Goal: Task Accomplishment & Management: Use online tool/utility

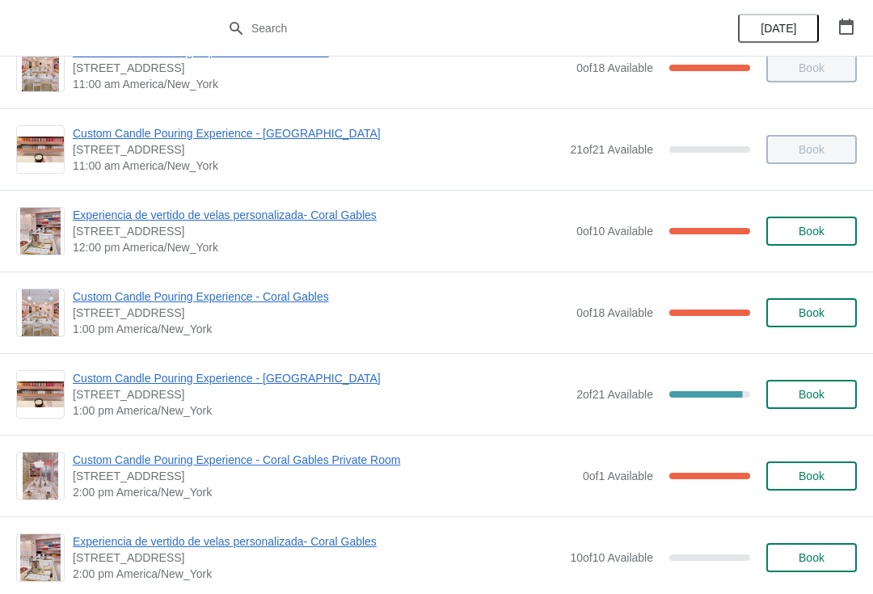
scroll to position [200, 0]
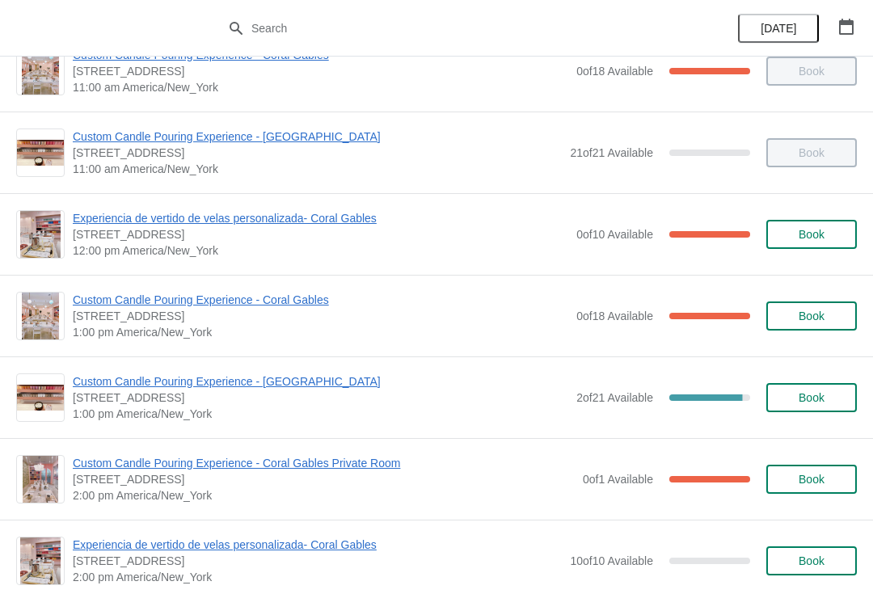
click at [306, 377] on span "Custom Candle Pouring Experience - [GEOGRAPHIC_DATA]" at bounding box center [321, 381] width 496 height 16
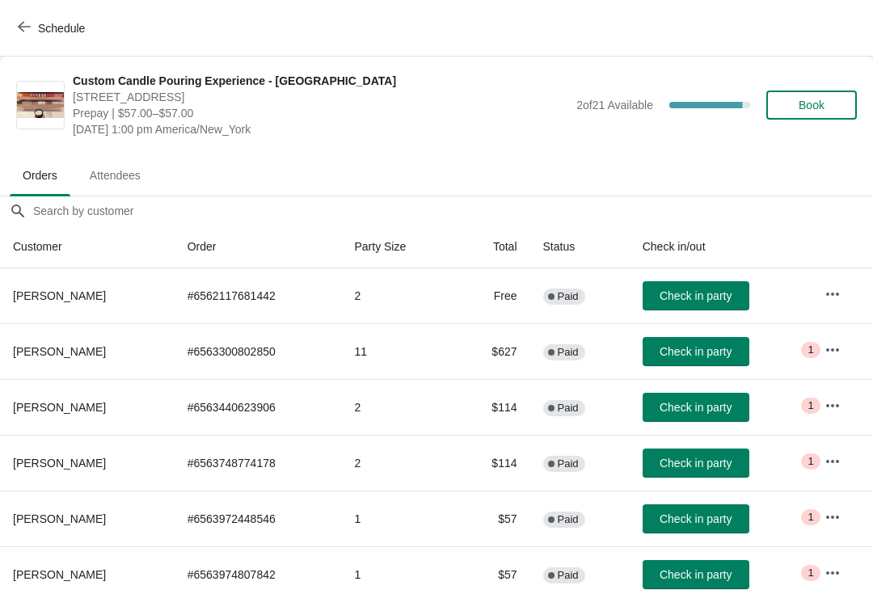
click at [707, 420] on button "Check in party" at bounding box center [696, 407] width 107 height 29
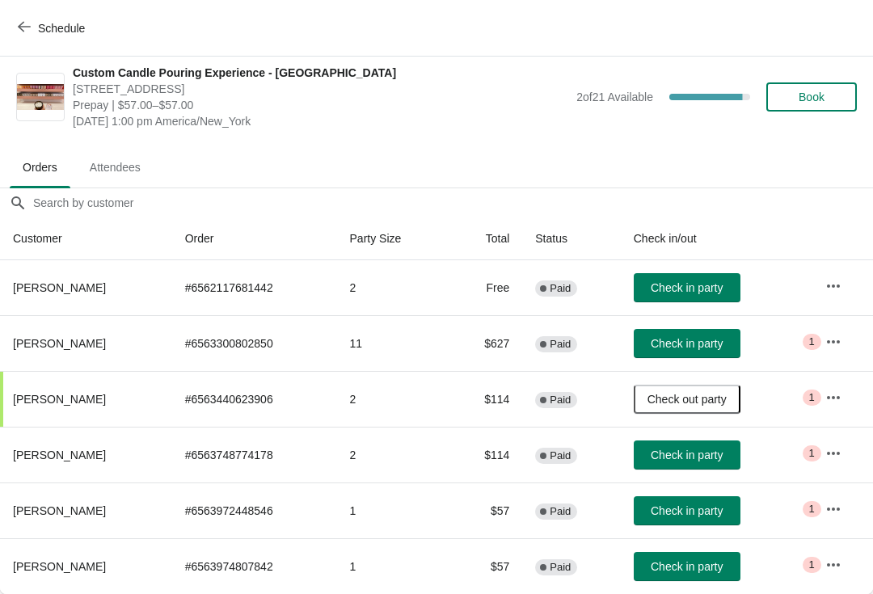
scroll to position [8, 0]
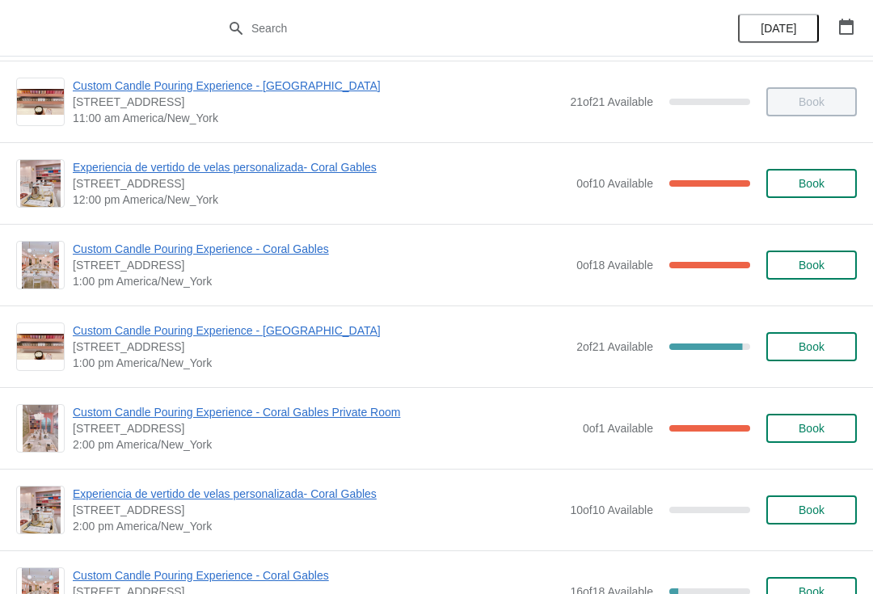
scroll to position [261, 0]
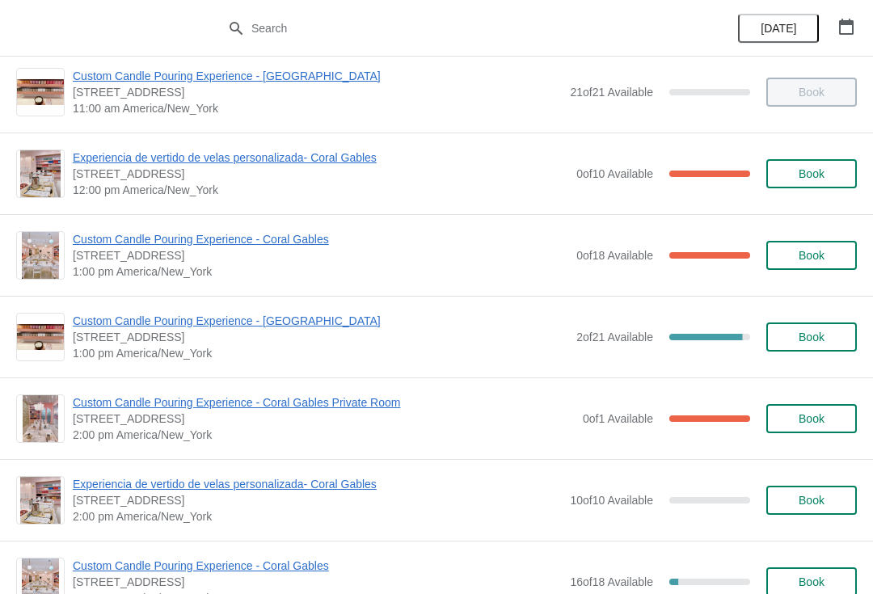
click at [593, 233] on div "Custom Candle Pouring Experience - Coral Gables 154 Giralda Avenue, Coral Gable…" at bounding box center [465, 255] width 784 height 49
click at [307, 326] on span "Custom Candle Pouring Experience - [GEOGRAPHIC_DATA]" at bounding box center [321, 321] width 496 height 16
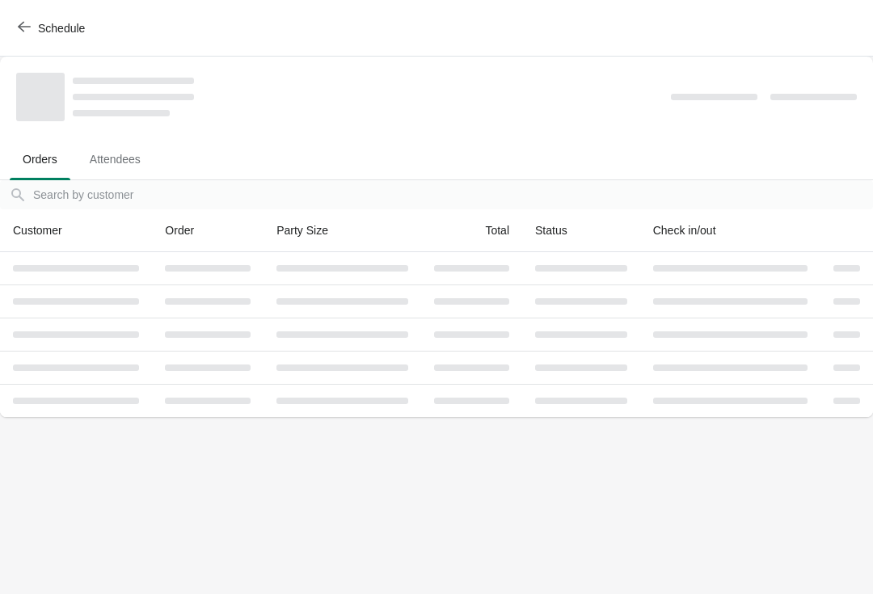
scroll to position [0, 0]
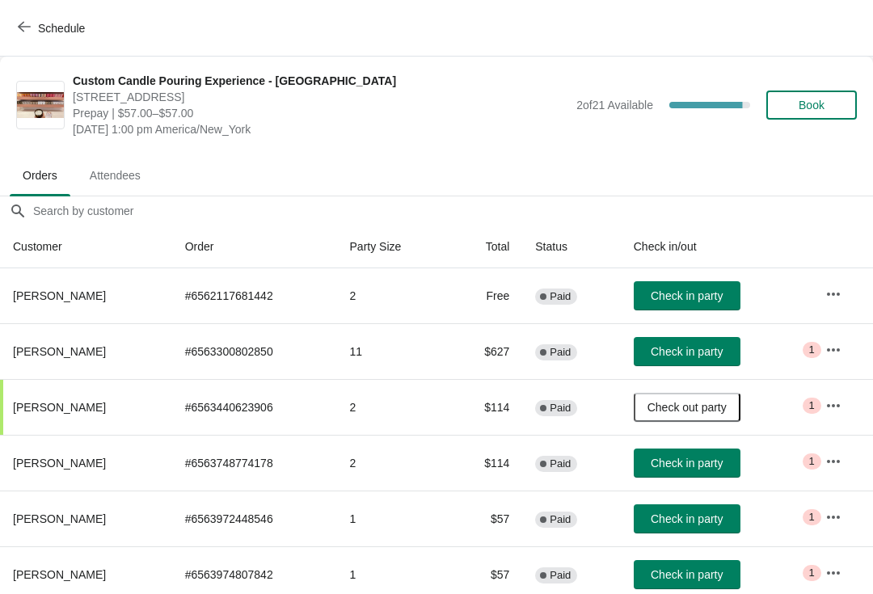
click at [687, 304] on button "Check in party" at bounding box center [687, 295] width 107 height 29
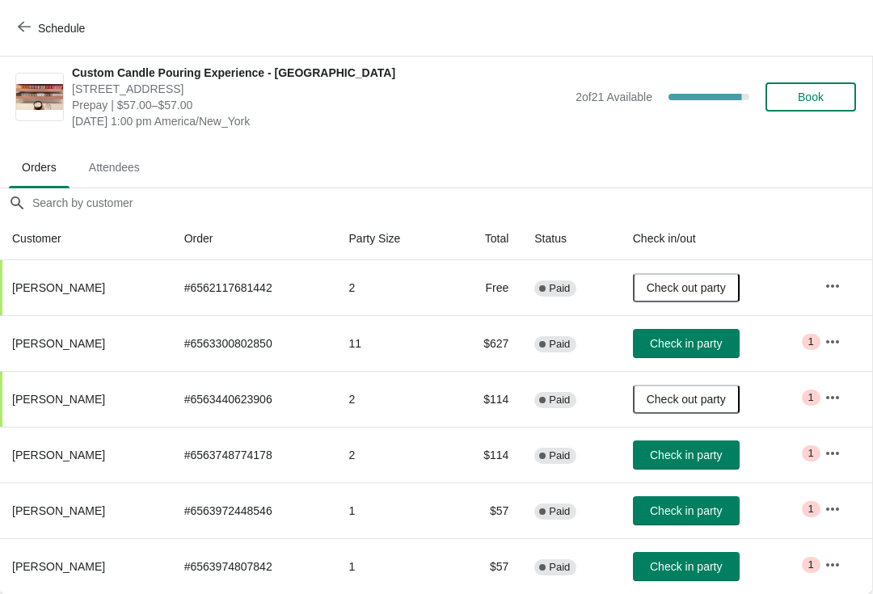
scroll to position [8, 1]
click at [676, 567] on span "Check in party" at bounding box center [686, 566] width 72 height 13
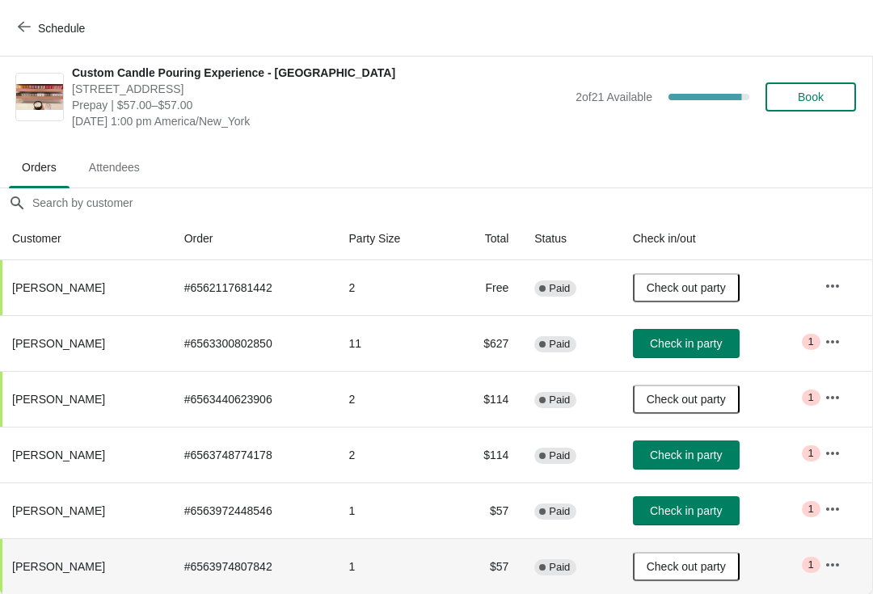
click at [711, 289] on span "Check out party" at bounding box center [686, 287] width 79 height 13
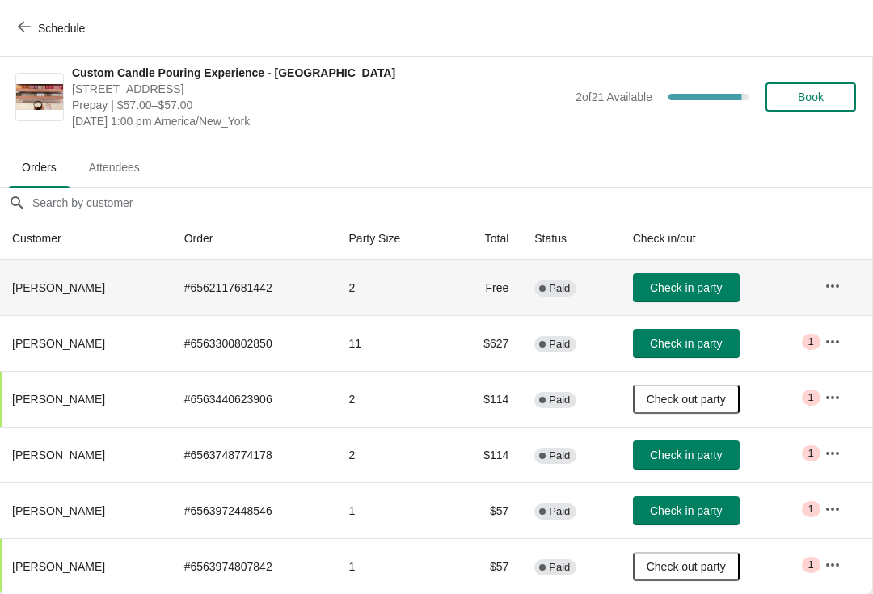
click at [703, 512] on span "Check in party" at bounding box center [686, 510] width 72 height 13
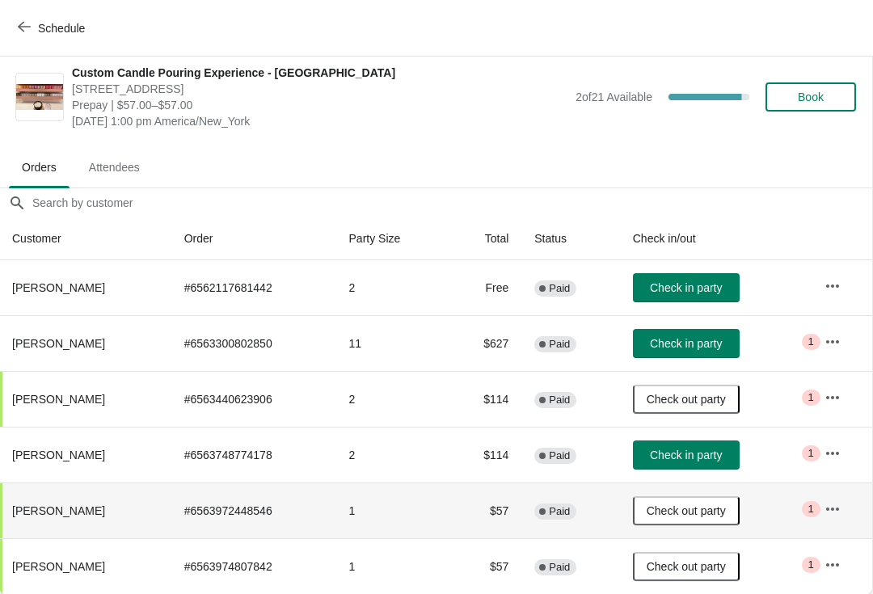
click at [716, 290] on span "Check in party" at bounding box center [686, 287] width 72 height 13
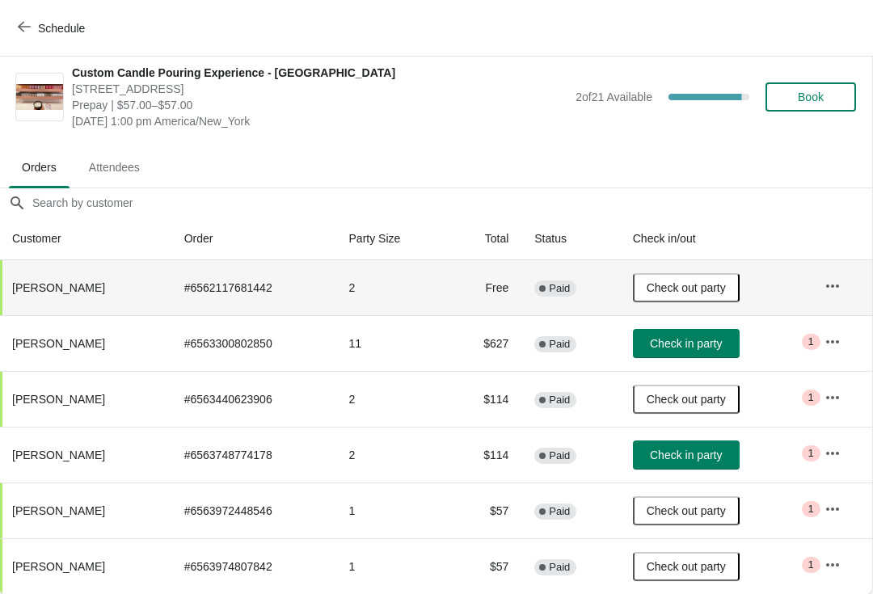
click at [839, 342] on icon "button" at bounding box center [832, 341] width 13 height 3
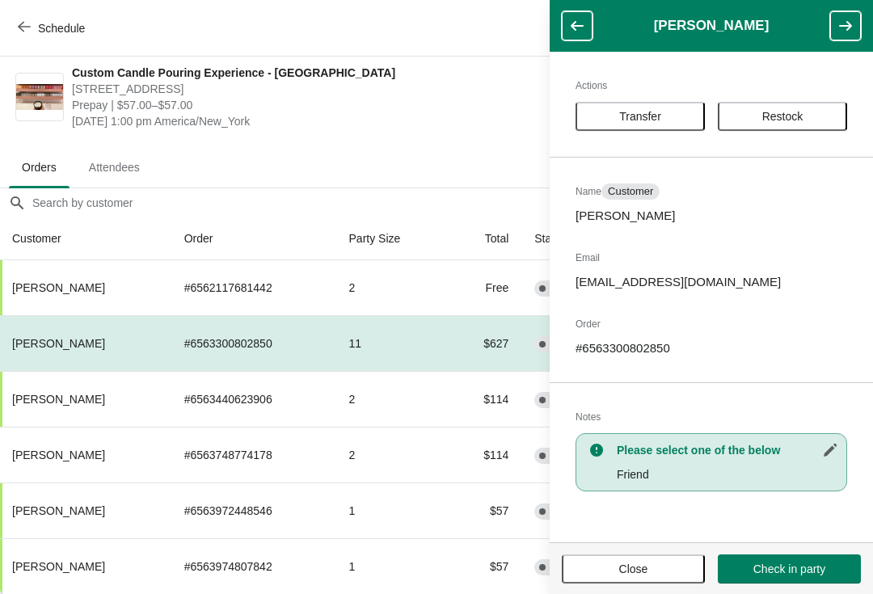
click at [639, 563] on span "Close" at bounding box center [633, 569] width 29 height 13
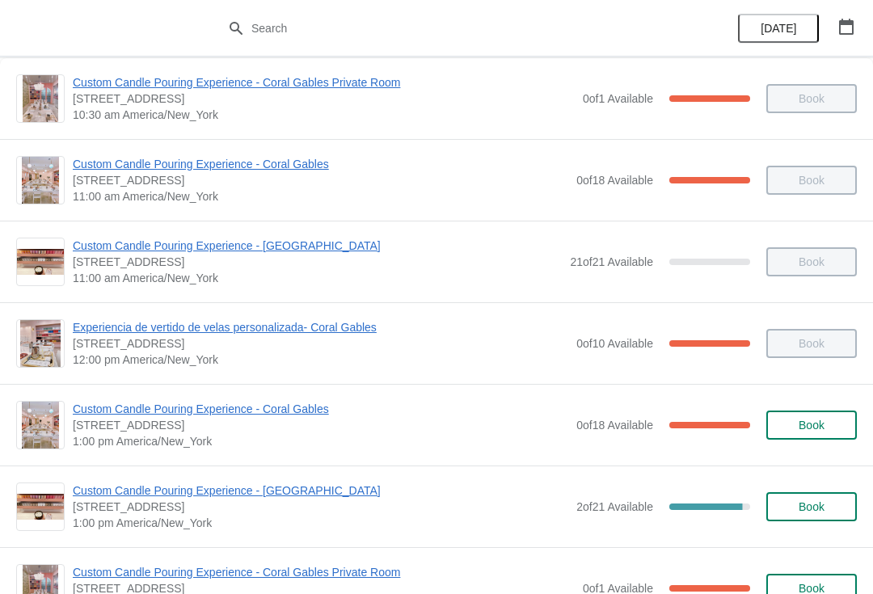
scroll to position [112, 0]
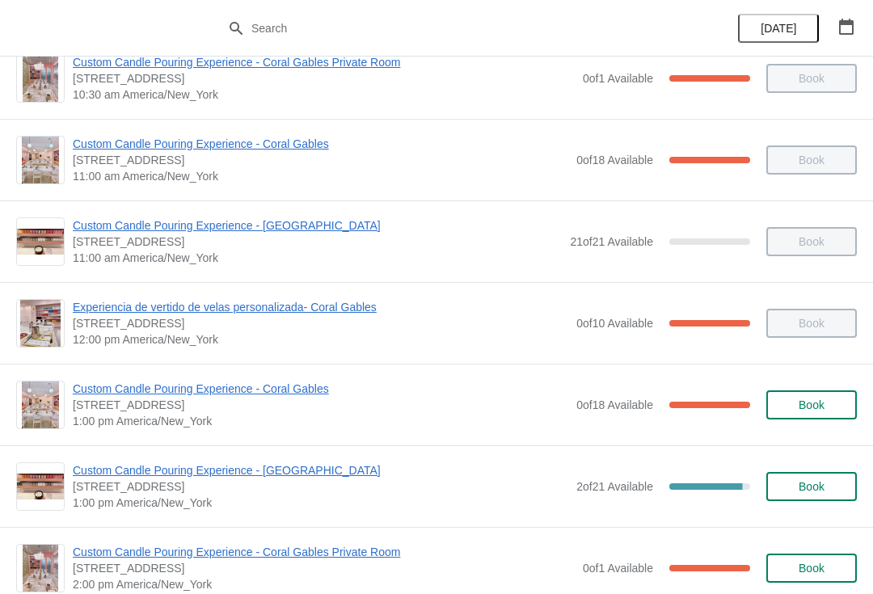
click at [232, 473] on span "Custom Candle Pouring Experience - [GEOGRAPHIC_DATA]" at bounding box center [321, 470] width 496 height 16
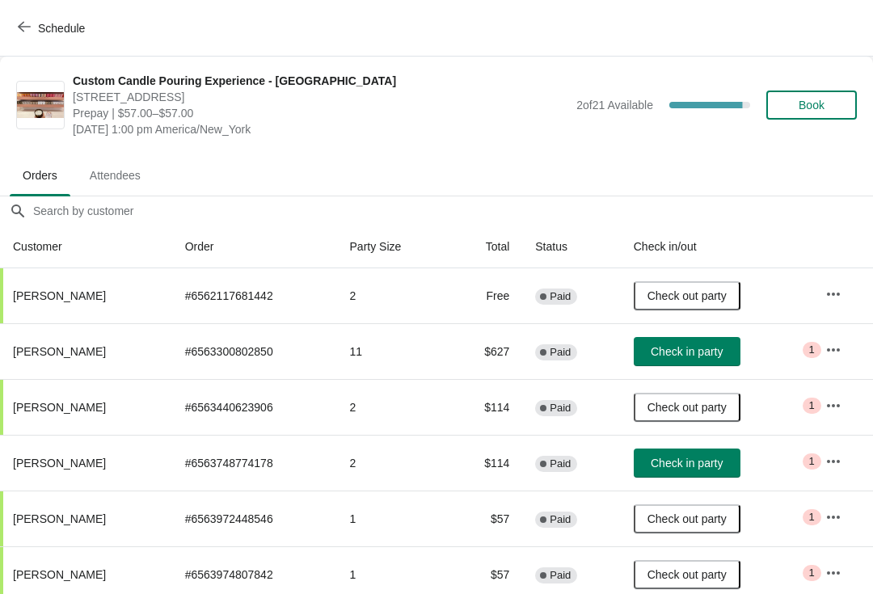
click at [691, 473] on button "Check in party" at bounding box center [687, 463] width 107 height 29
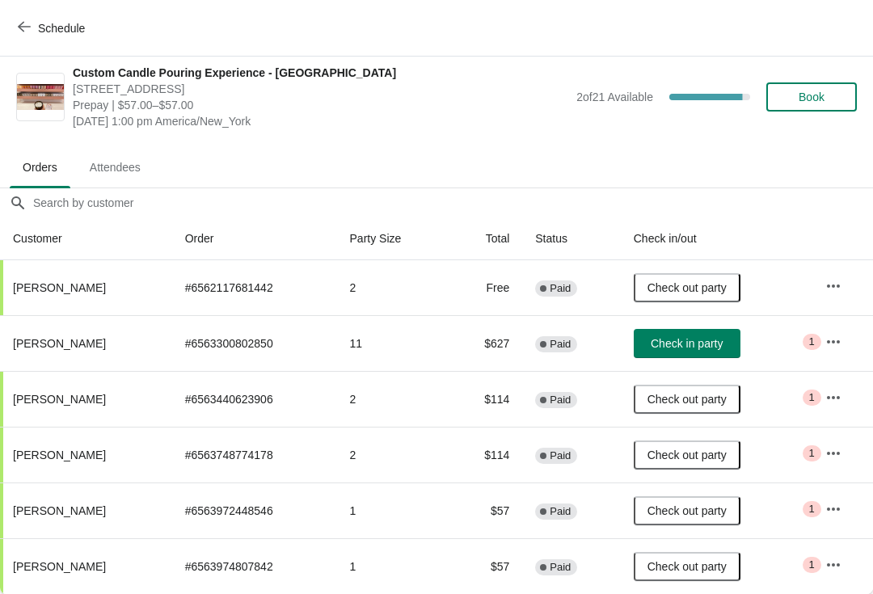
scroll to position [8, 0]
